Goal: Task Accomplishment & Management: Use online tool/utility

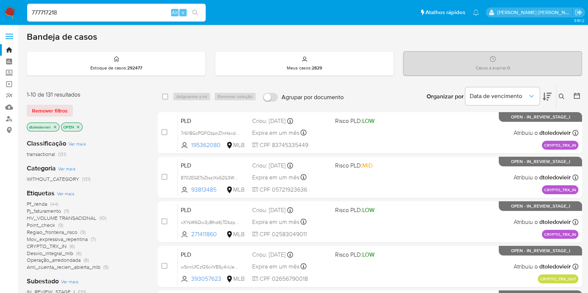
type input "777717218"
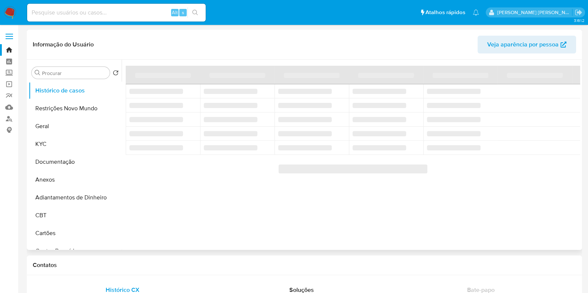
select select "10"
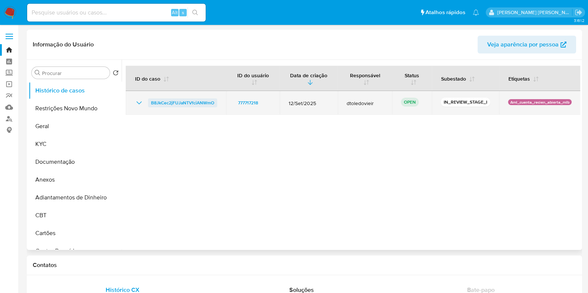
click at [188, 106] on span "B8JkCec2jFUJaNTVfciANWmO" at bounding box center [182, 102] width 63 height 9
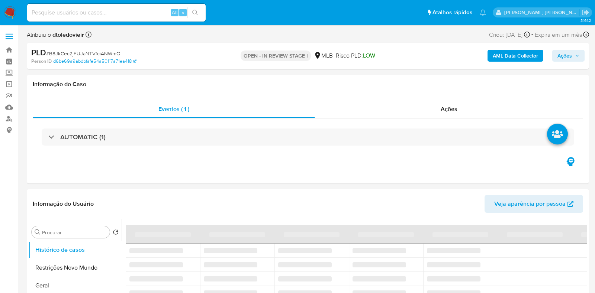
select select "10"
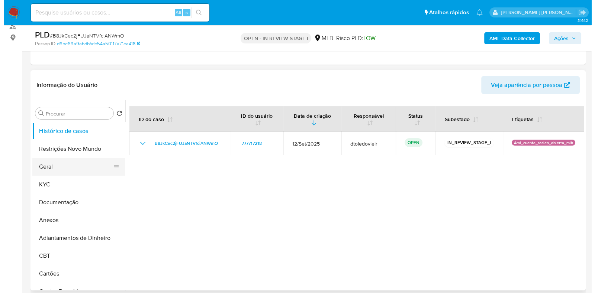
scroll to position [93, 0]
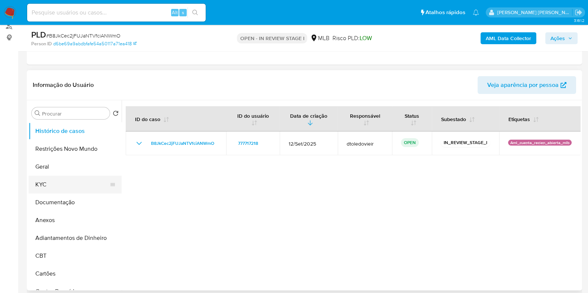
click at [34, 182] on button "KYC" at bounding box center [72, 185] width 87 height 18
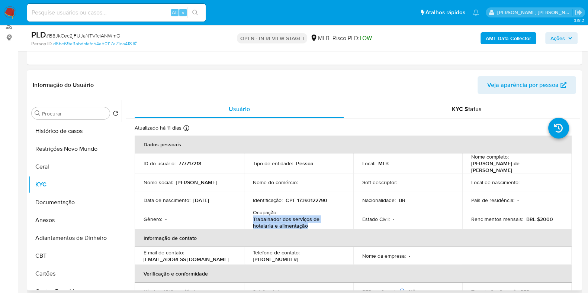
drag, startPoint x: 285, startPoint y: 225, endPoint x: 244, endPoint y: 218, distance: 41.1
click at [244, 218] on td "Ocupação : Trabalhador dos serviços de hotelaria e alimentação" at bounding box center [298, 219] width 109 height 20
copy p "Trabalhador dos serviços de hotelaria e alimentação"
click at [54, 206] on button "Documentação" at bounding box center [72, 203] width 87 height 18
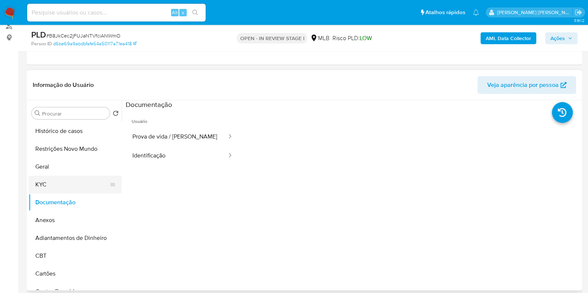
click at [68, 182] on button "KYC" at bounding box center [72, 185] width 87 height 18
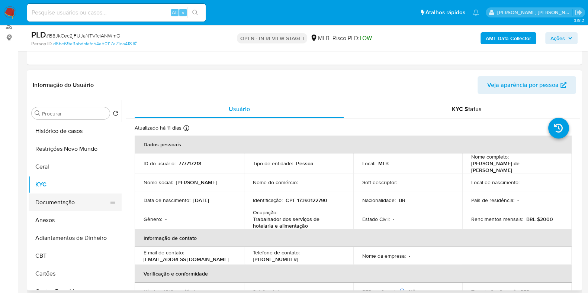
drag, startPoint x: 64, startPoint y: 207, endPoint x: 65, endPoint y: 196, distance: 10.9
click at [64, 207] on button "Documentação" at bounding box center [72, 203] width 87 height 18
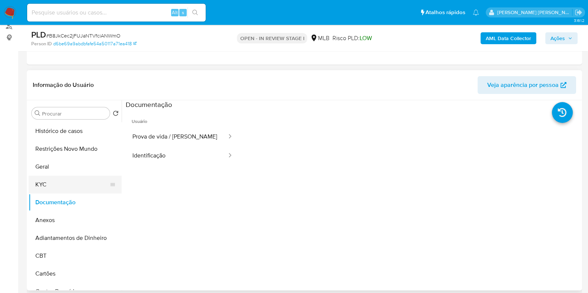
click at [67, 187] on button "KYC" at bounding box center [72, 185] width 87 height 18
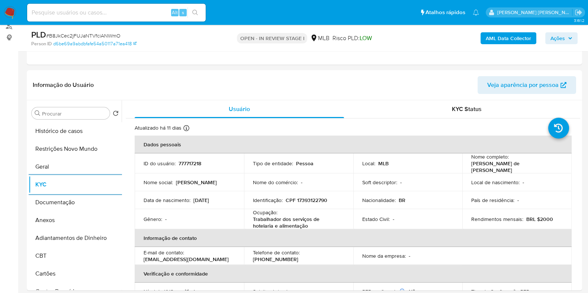
click at [500, 37] on b "AML Data Collector" at bounding box center [507, 38] width 45 height 12
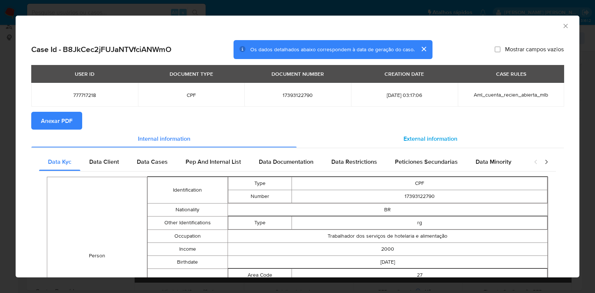
click at [420, 130] on div "External information" at bounding box center [430, 139] width 267 height 18
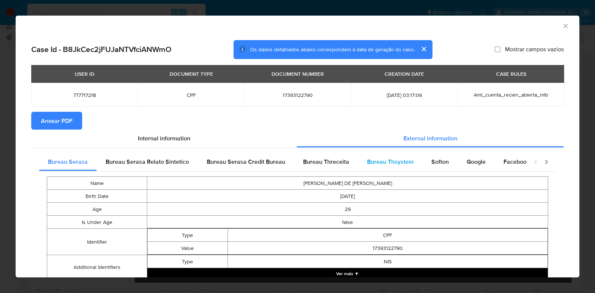
click at [364, 156] on div "Bureau Thsystem" at bounding box center [390, 162] width 64 height 18
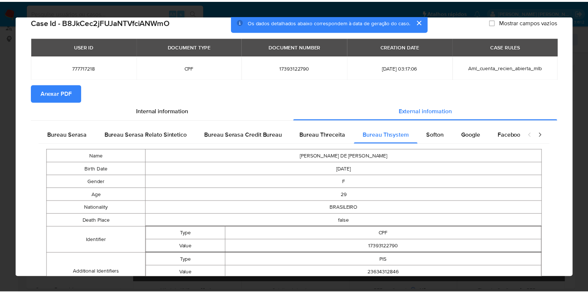
scroll to position [0, 0]
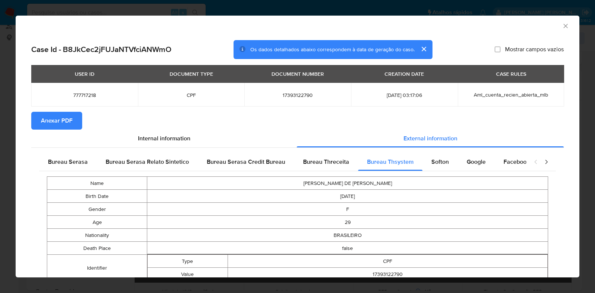
click at [286, 94] on span "17393122790" at bounding box center [297, 95] width 89 height 7
copy span "17393122790"
click at [15, 136] on div "AML Data Collector Case Id - B8JkCec2jFUJaNTVfciANWmO Os dados detalhados abaix…" at bounding box center [297, 146] width 595 height 293
click at [0, 161] on div "AML Data Collector Case Id - B8JkCec2jFUJaNTVfciANWmO Os dados detalhados abaix…" at bounding box center [297, 146] width 595 height 293
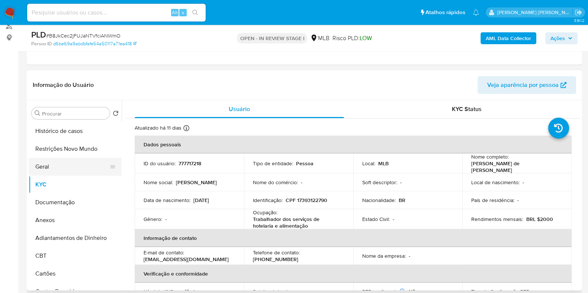
click at [57, 164] on button "Geral" at bounding box center [72, 167] width 87 height 18
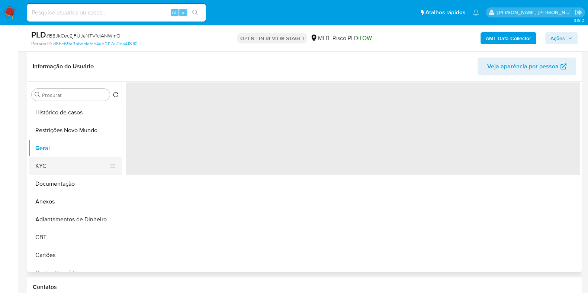
scroll to position [139, 0]
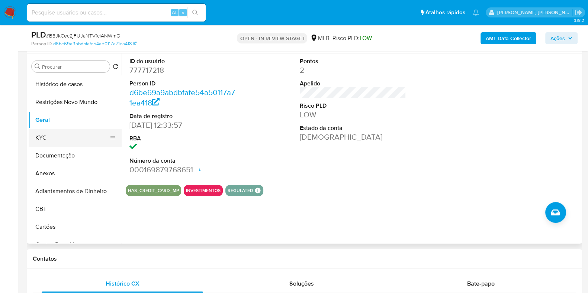
click at [58, 139] on button "KYC" at bounding box center [72, 138] width 87 height 18
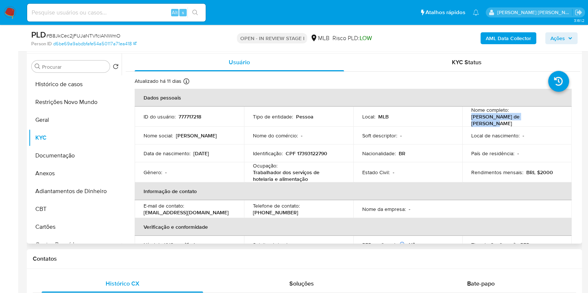
drag, startPoint x: 540, startPoint y: 117, endPoint x: 464, endPoint y: 119, distance: 76.2
click at [464, 119] on td "Nome completo : [PERSON_NAME] de [PERSON_NAME]" at bounding box center [516, 117] width 109 height 20
copy p "[PERSON_NAME] de [PERSON_NAME]"
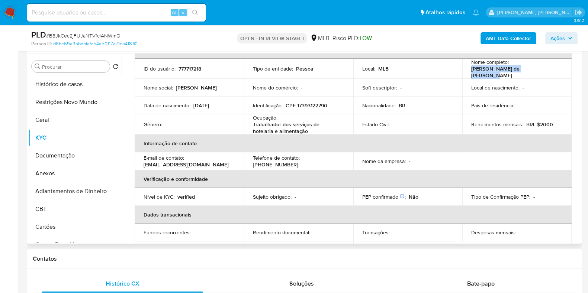
scroll to position [46, 0]
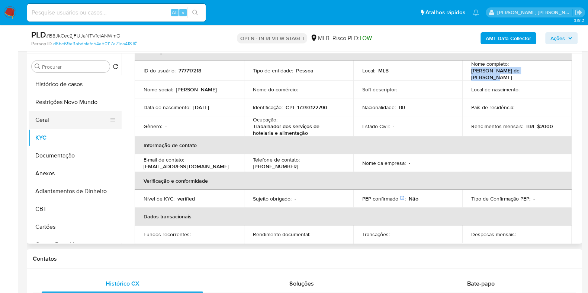
click at [59, 112] on button "Geral" at bounding box center [72, 120] width 87 height 18
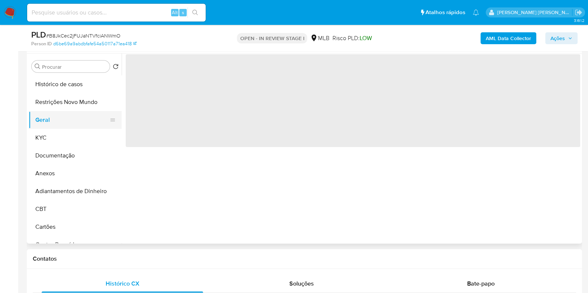
scroll to position [0, 0]
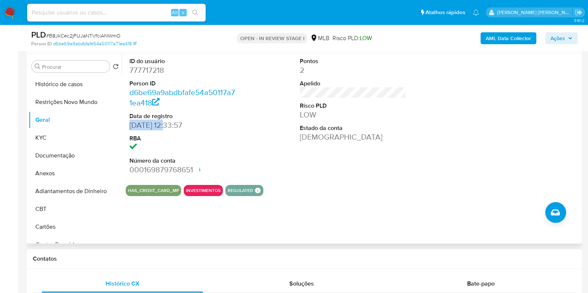
drag, startPoint x: 167, startPoint y: 124, endPoint x: 130, endPoint y: 126, distance: 36.9
click at [130, 126] on dd "[DATE] 12:33:57" at bounding box center [182, 125] width 106 height 10
copy dd "[DATE]"
click at [46, 134] on button "KYC" at bounding box center [72, 138] width 87 height 18
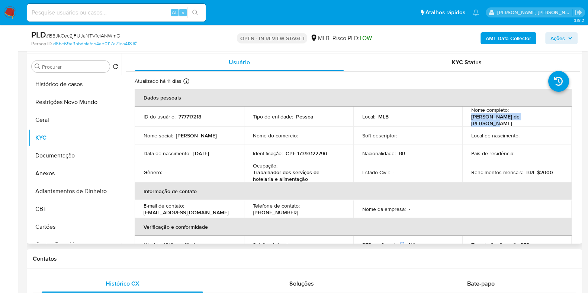
drag, startPoint x: 538, startPoint y: 119, endPoint x: 465, endPoint y: 120, distance: 72.9
click at [465, 120] on td "Nome completo : [PERSON_NAME] de [PERSON_NAME]" at bounding box center [516, 117] width 109 height 20
copy p "[PERSON_NAME] de [PERSON_NAME]"
click at [310, 153] on p "CPF 17393122790" at bounding box center [306, 153] width 42 height 7
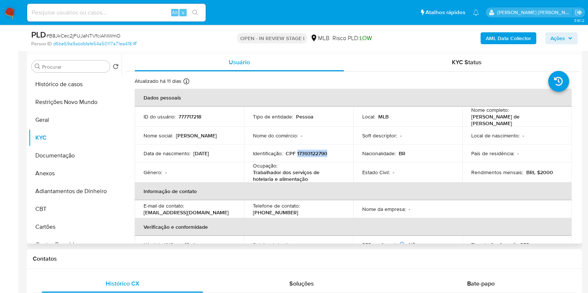
copy p "17393122790"
click at [72, 104] on button "Restrições Novo Mundo" at bounding box center [72, 102] width 87 height 18
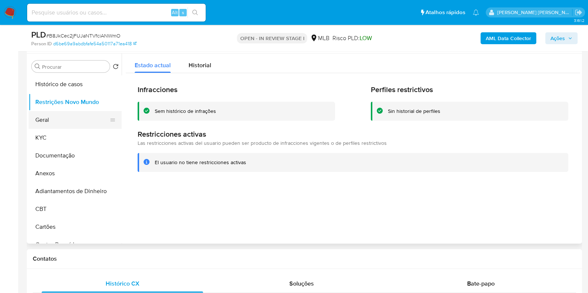
click at [62, 114] on button "Geral" at bounding box center [72, 120] width 87 height 18
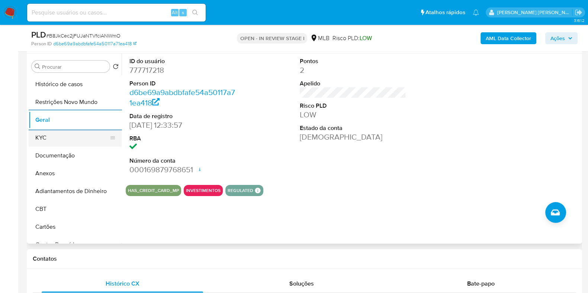
click at [56, 136] on button "KYC" at bounding box center [72, 138] width 87 height 18
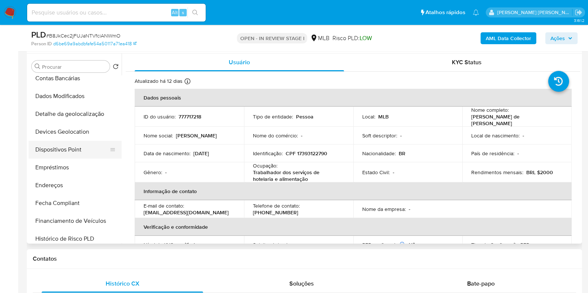
scroll to position [185, 0]
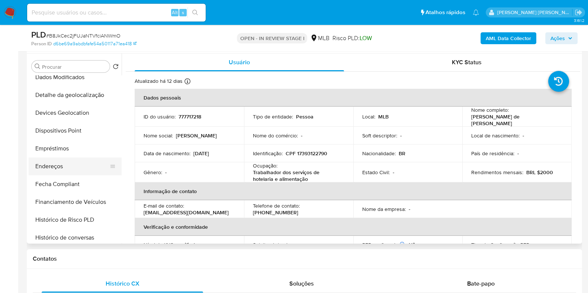
click at [56, 168] on button "Endereços" at bounding box center [72, 167] width 87 height 18
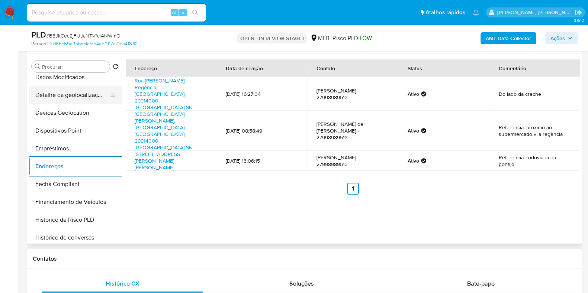
click at [73, 90] on button "Detalhe da geolocalização" at bounding box center [72, 95] width 87 height 18
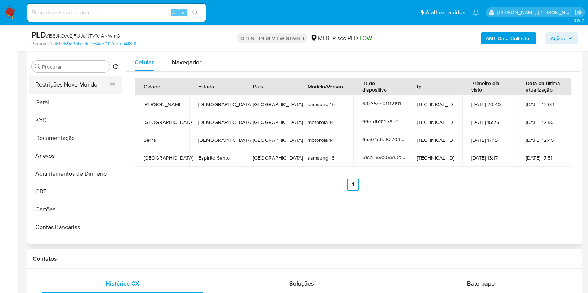
scroll to position [0, 0]
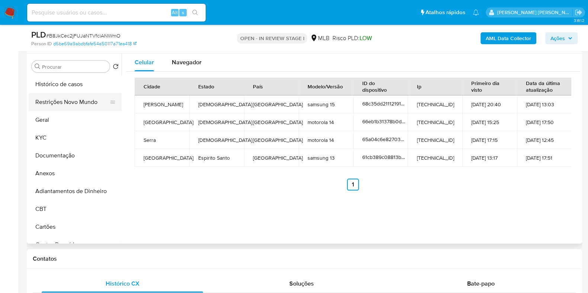
click at [75, 96] on button "Restrições Novo Mundo" at bounding box center [72, 102] width 87 height 18
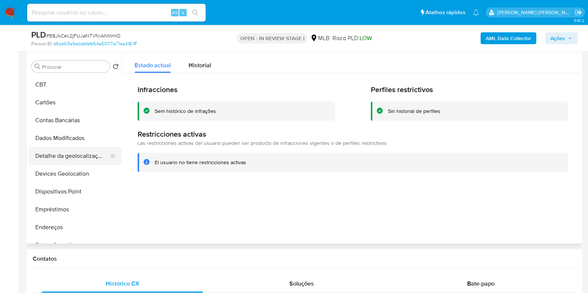
scroll to position [139, 0]
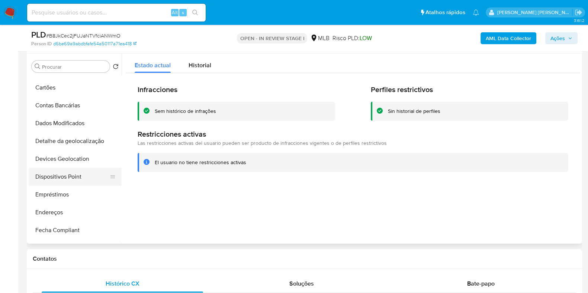
click at [74, 174] on button "Dispositivos Point" at bounding box center [72, 177] width 87 height 18
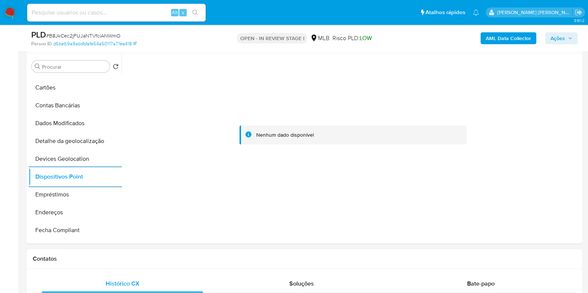
click at [501, 42] on b "AML Data Collector" at bounding box center [507, 38] width 45 height 12
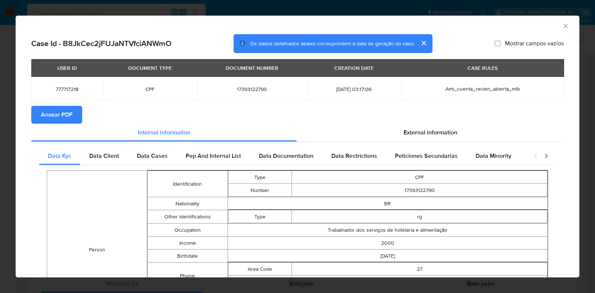
click at [59, 116] on span "Anexar PDF" at bounding box center [57, 115] width 32 height 16
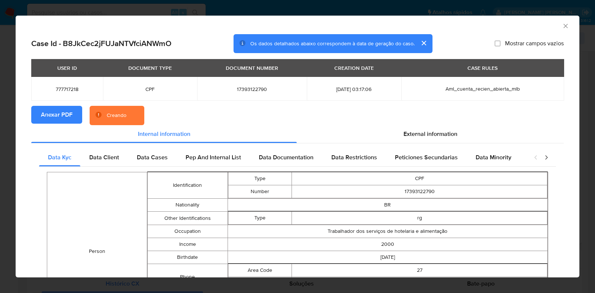
click at [6, 115] on div "AML Data Collector Case Id - B8JkCec2jFUJaNTVfciANWmO Os dados detalhados abaix…" at bounding box center [297, 146] width 595 height 293
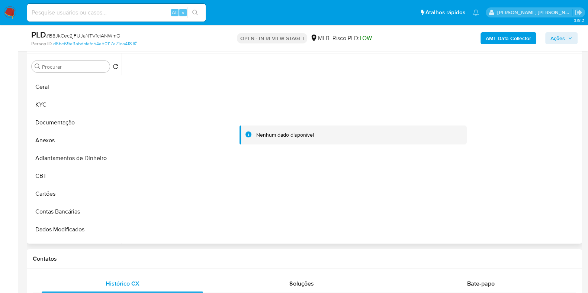
scroll to position [0, 0]
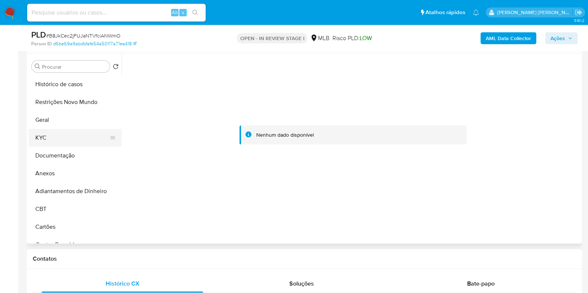
click at [60, 136] on button "KYC" at bounding box center [72, 138] width 87 height 18
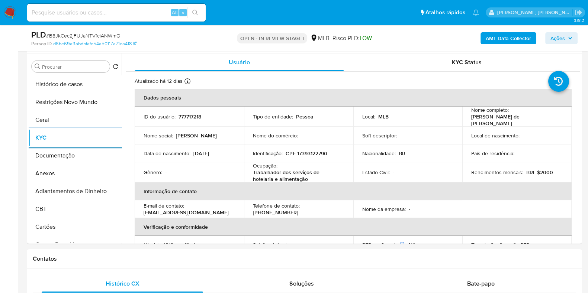
click at [499, 38] on b "AML Data Collector" at bounding box center [507, 38] width 45 height 12
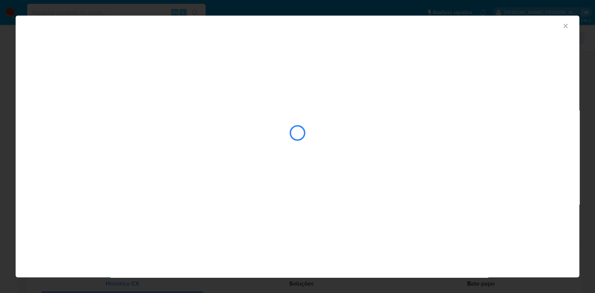
click at [13, 132] on div "AML Data Collector" at bounding box center [297, 146] width 595 height 293
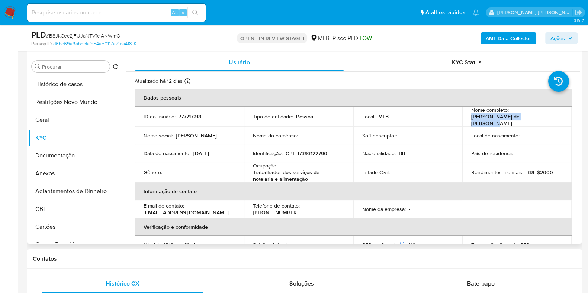
drag, startPoint x: 540, startPoint y: 122, endPoint x: 463, endPoint y: 120, distance: 76.6
click at [463, 120] on td "Nome completo : [PERSON_NAME] de [PERSON_NAME]" at bounding box center [516, 117] width 109 height 20
copy p "[PERSON_NAME] de [PERSON_NAME]"
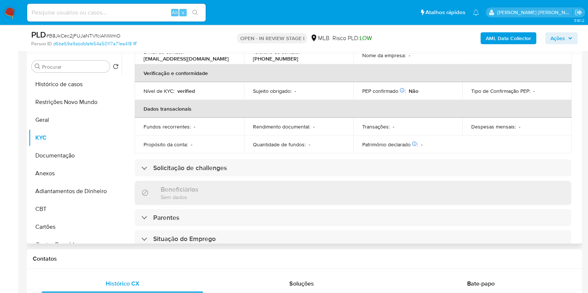
scroll to position [325, 0]
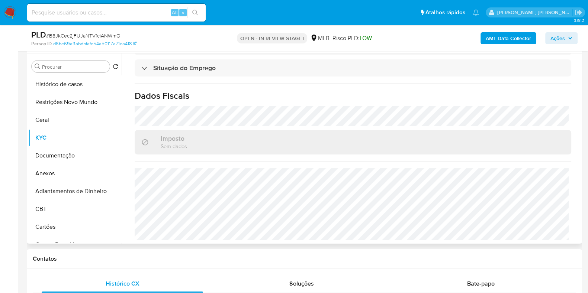
drag, startPoint x: 59, startPoint y: 177, endPoint x: 286, endPoint y: 195, distance: 227.8
click at [59, 178] on button "Anexos" at bounding box center [75, 174] width 93 height 18
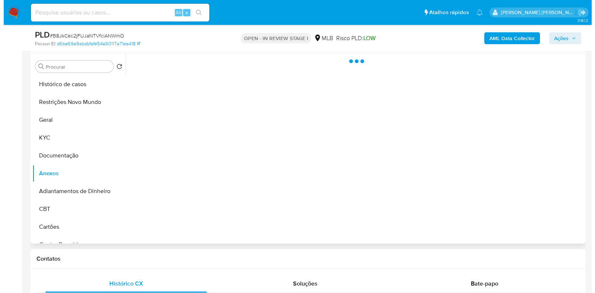
scroll to position [0, 0]
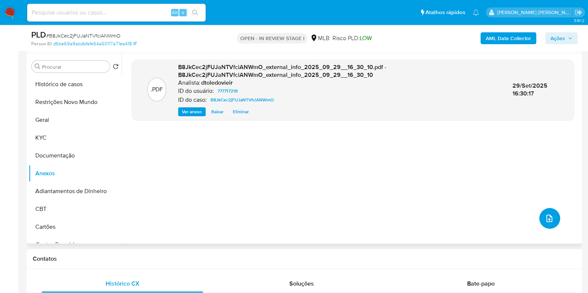
click at [550, 217] on button "upload-file" at bounding box center [549, 218] width 21 height 21
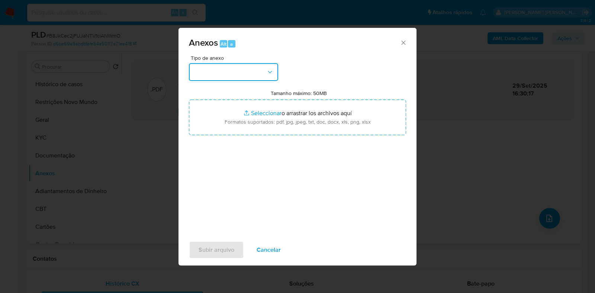
click at [204, 70] on button "button" at bounding box center [233, 72] width 89 height 18
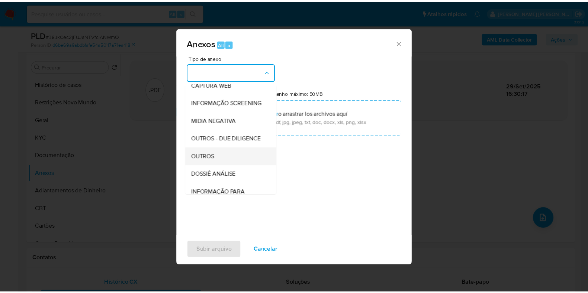
scroll to position [114, 0]
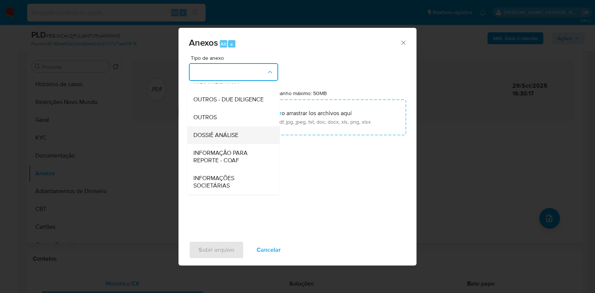
click at [210, 138] on span "DOSSIÊ ANÁLISE" at bounding box center [215, 135] width 45 height 7
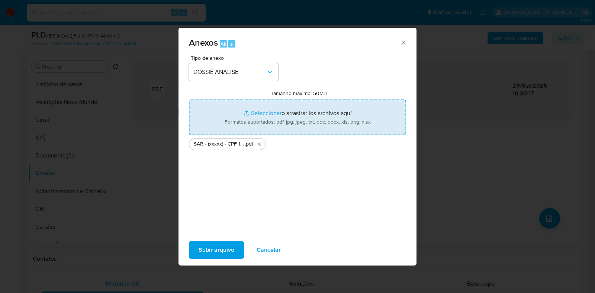
type input "C:\fakepath\Mulan 777717218_2025_09_29_11_32_04.xlsx"
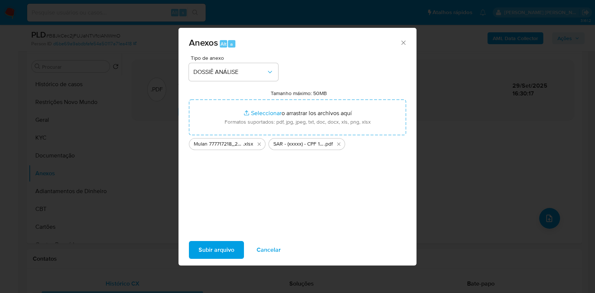
click at [204, 243] on span "Subir arquivo" at bounding box center [216, 250] width 36 height 16
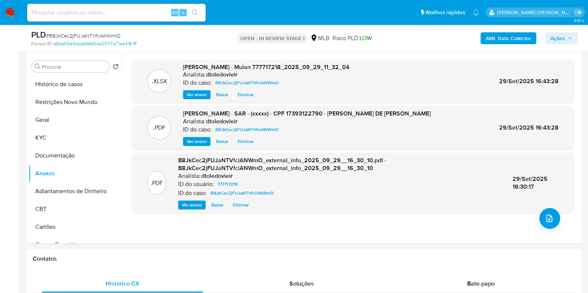
click at [558, 40] on span "Ações" at bounding box center [557, 38] width 14 height 12
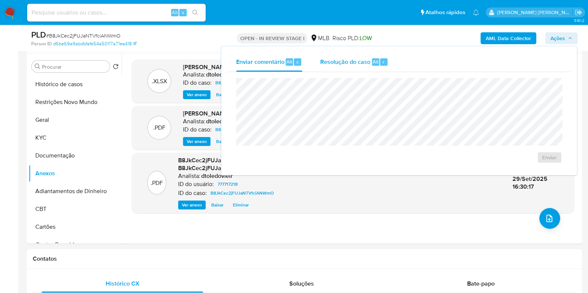
click at [362, 63] on span "Resolução do caso" at bounding box center [345, 61] width 50 height 9
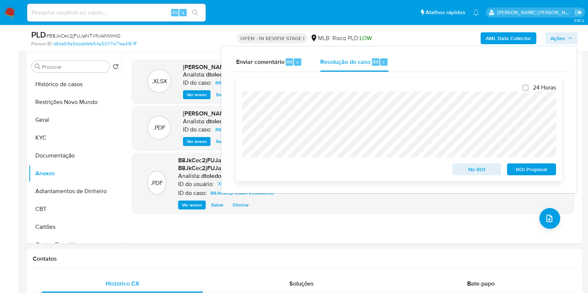
click at [530, 165] on span "ROI Proposal" at bounding box center [531, 169] width 39 height 10
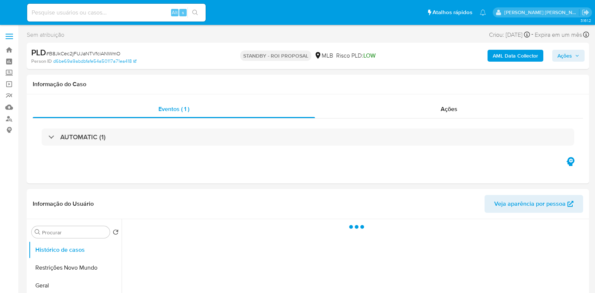
select select "10"
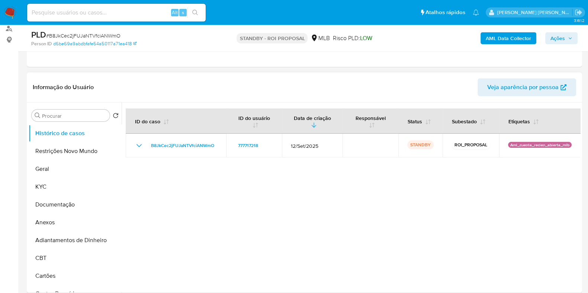
scroll to position [93, 0]
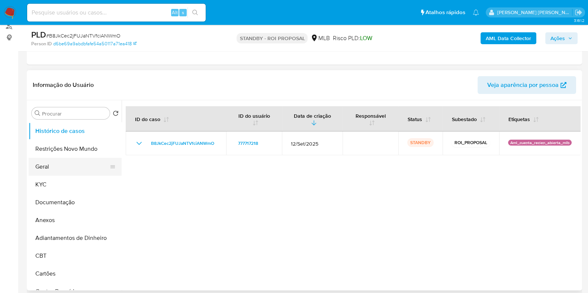
click at [56, 167] on button "Geral" at bounding box center [72, 167] width 87 height 18
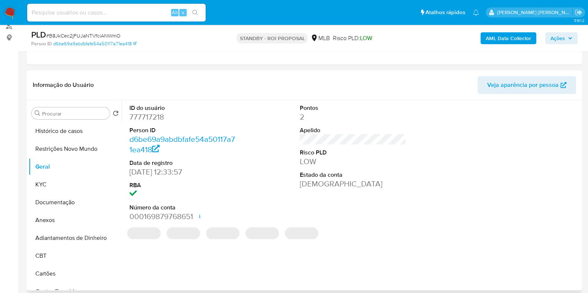
click at [149, 119] on dd "777717218" at bounding box center [182, 117] width 106 height 10
copy dd "777717218"
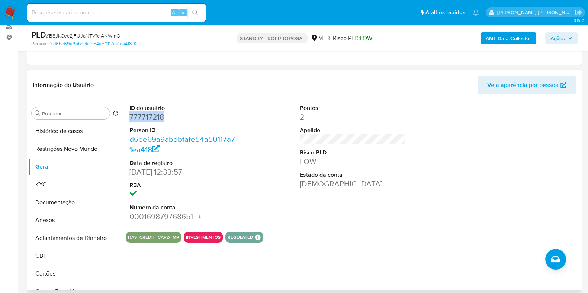
copy dd "777717218"
click at [130, 10] on input at bounding box center [116, 13] width 178 height 10
paste input "168794750"
type input "168794750"
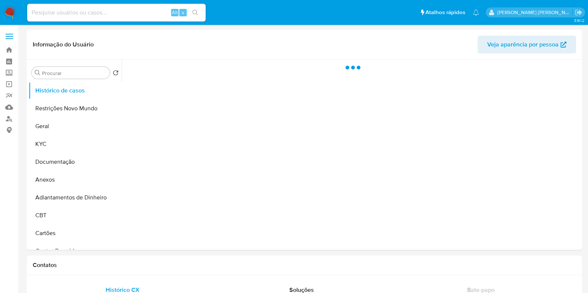
select select "10"
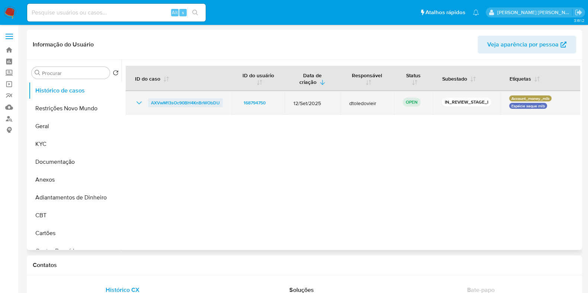
click at [178, 105] on span "AXVwM13sOc90BH4KnBrWObDU" at bounding box center [185, 102] width 69 height 9
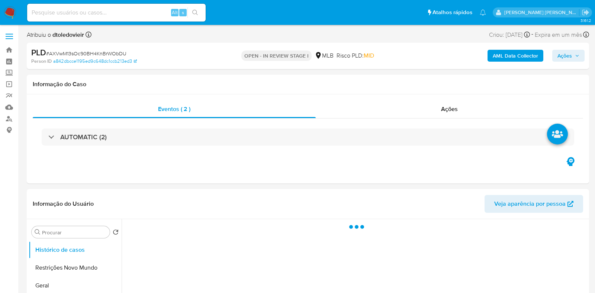
select select "10"
